Goal: Navigation & Orientation: Find specific page/section

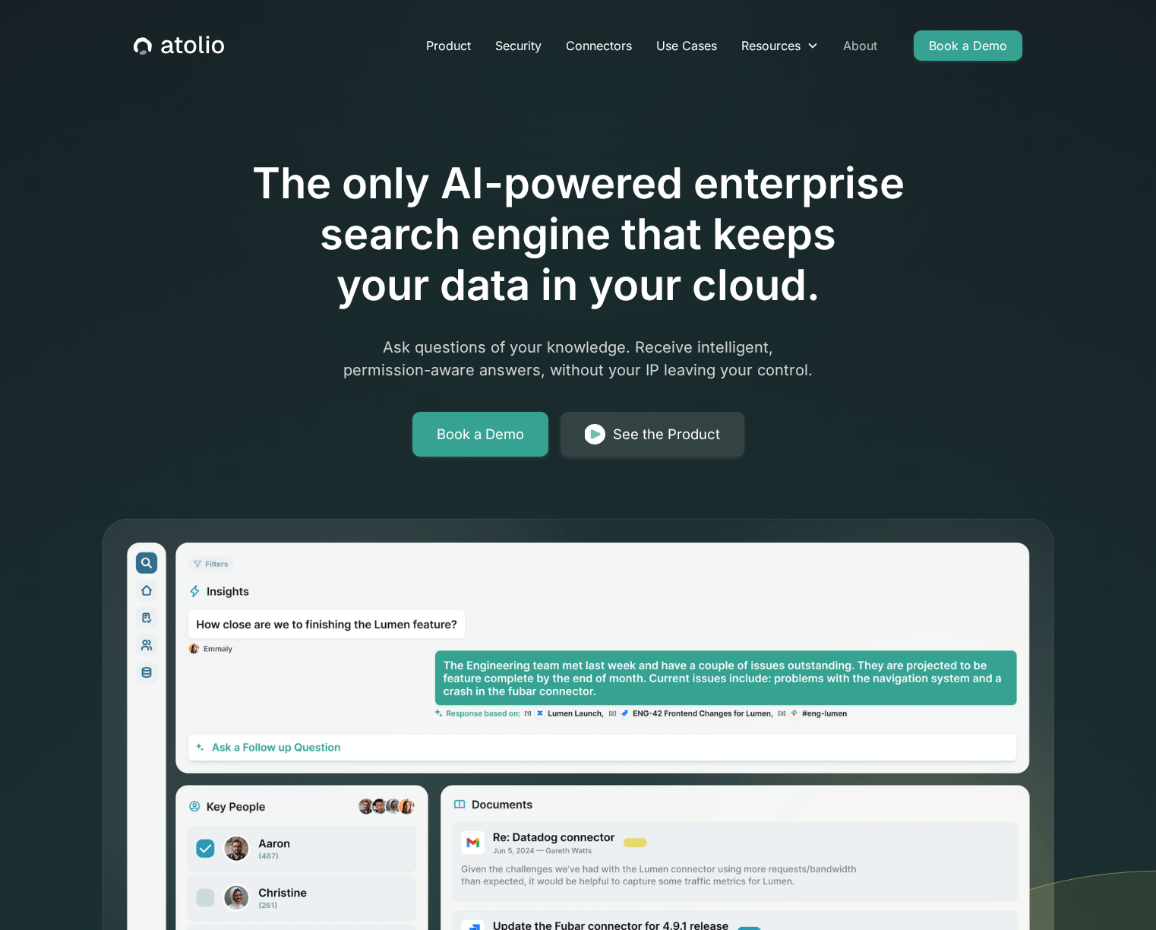
click at [865, 48] on link "About" at bounding box center [860, 45] width 59 height 30
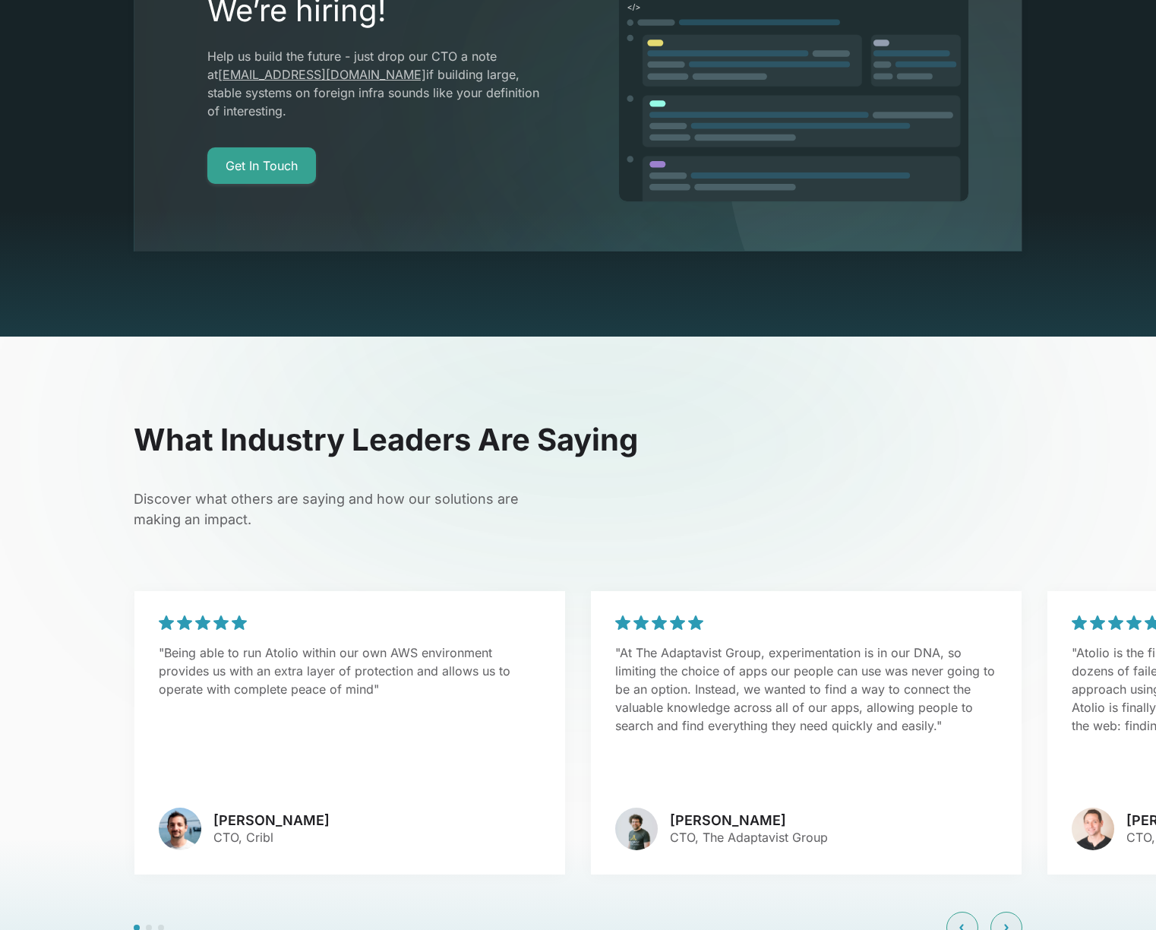
scroll to position [3118, 0]
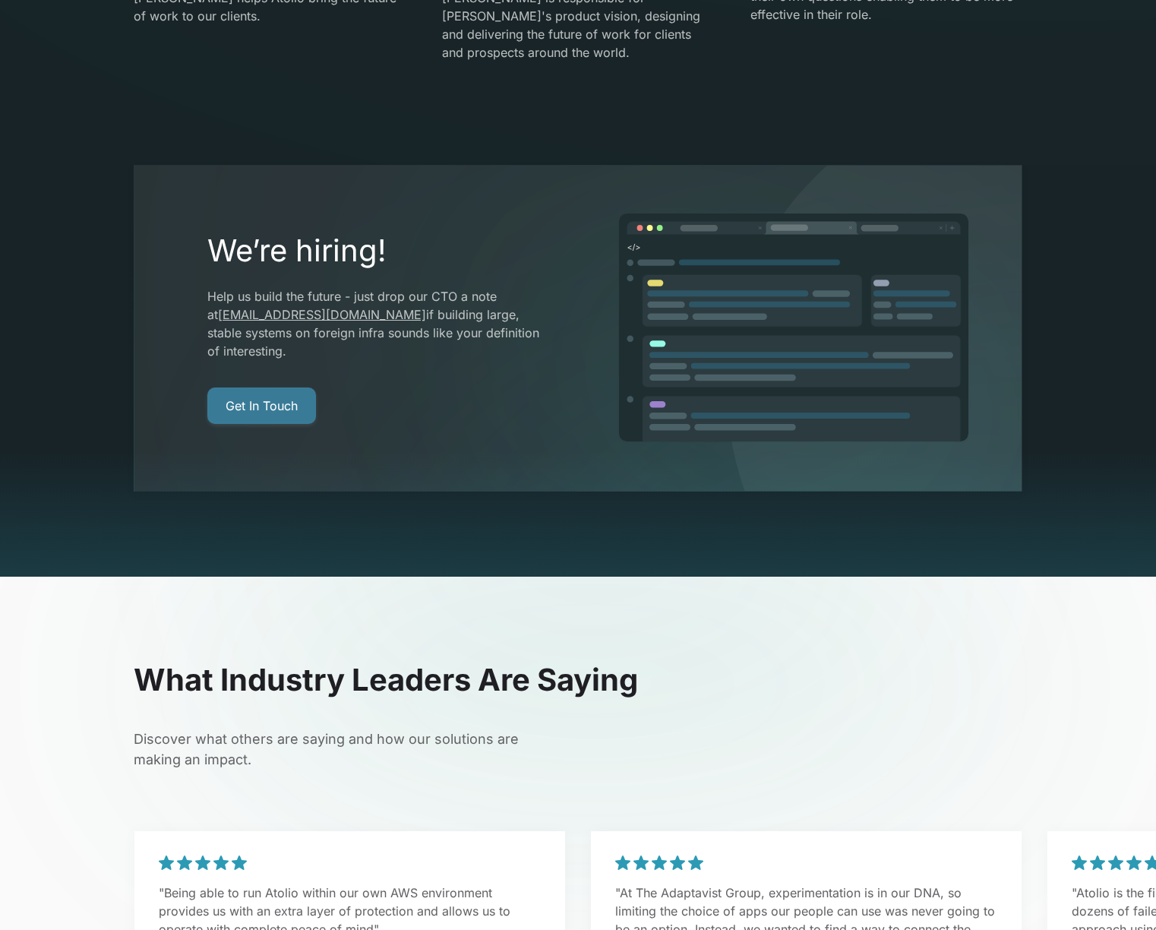
click at [269, 388] on link "Get In Touch" at bounding box center [261, 406] width 109 height 36
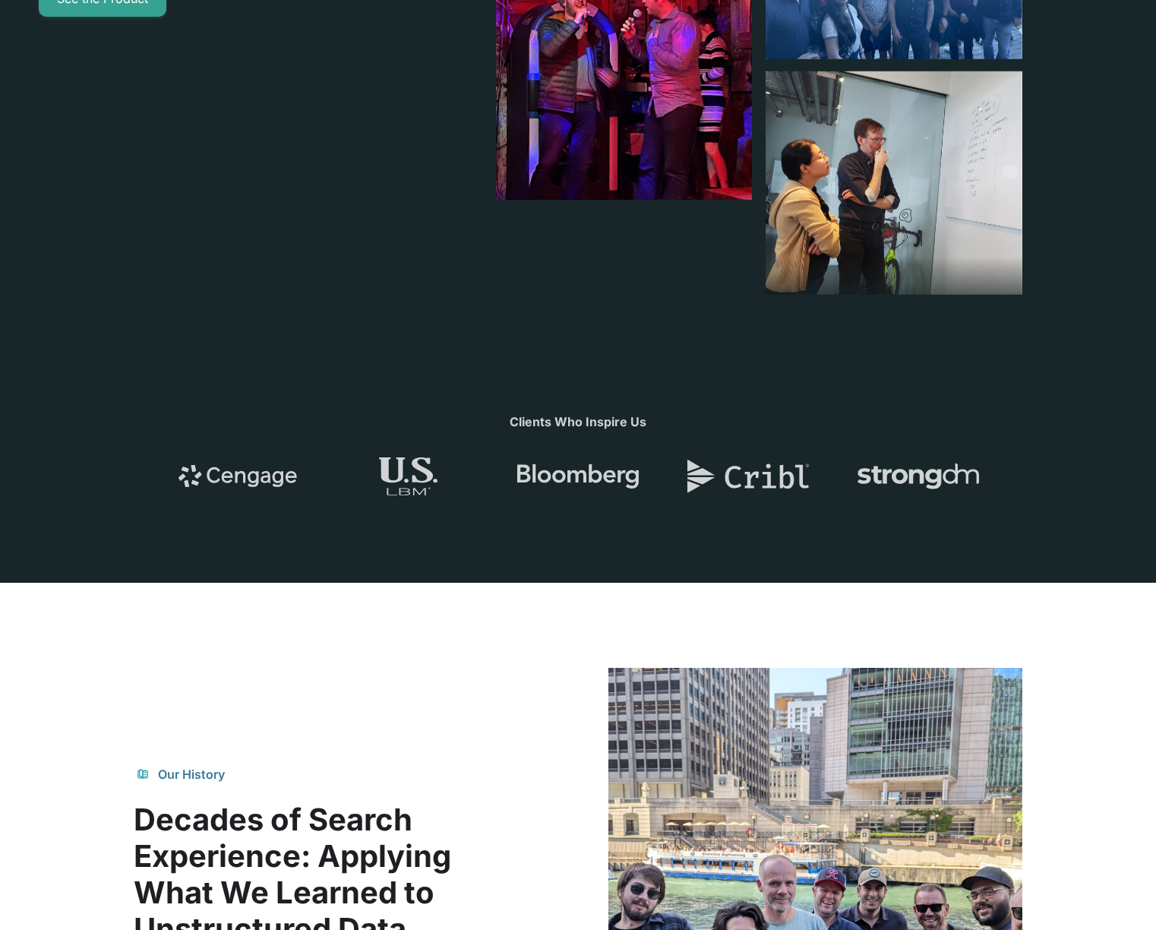
scroll to position [0, 0]
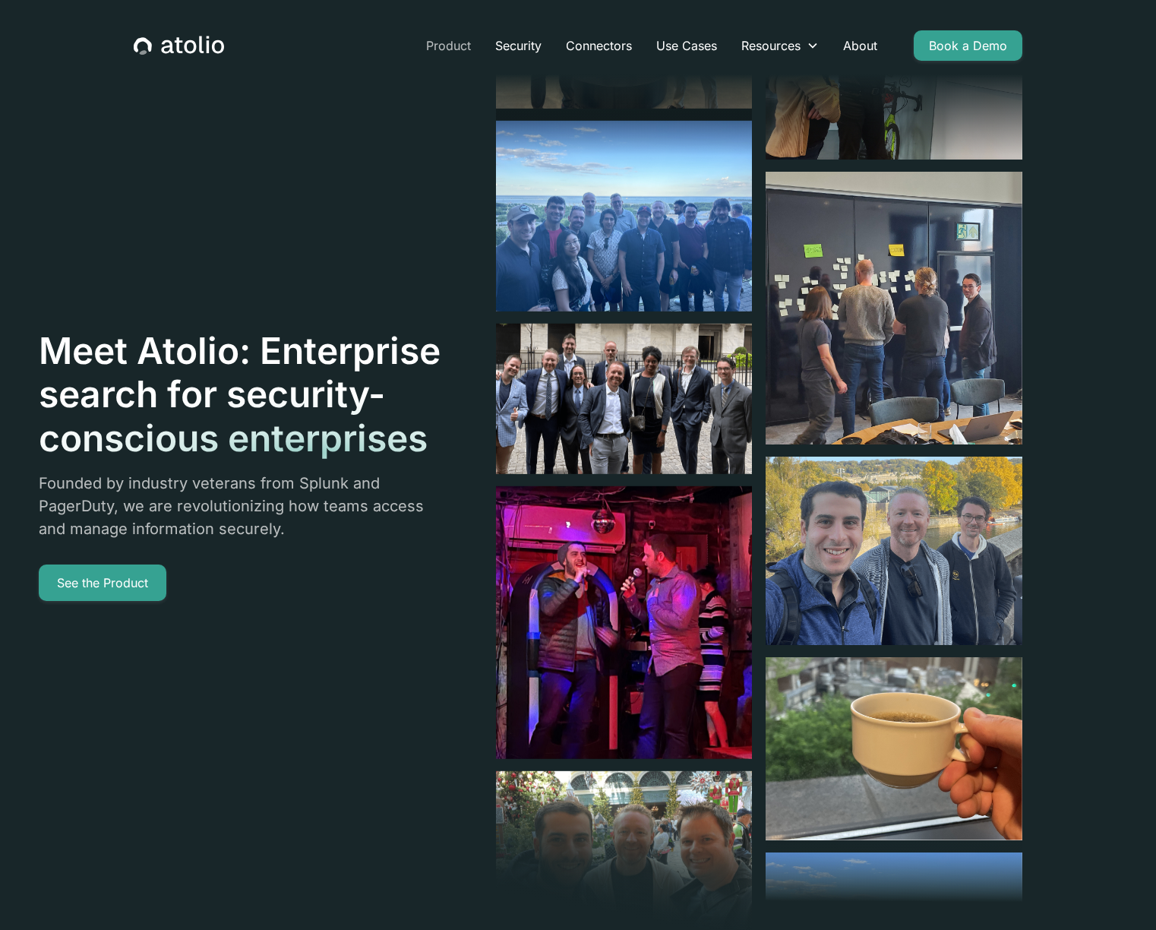
click at [451, 49] on link "Product" at bounding box center [448, 45] width 69 height 30
